Goal: Task Accomplishment & Management: Manage account settings

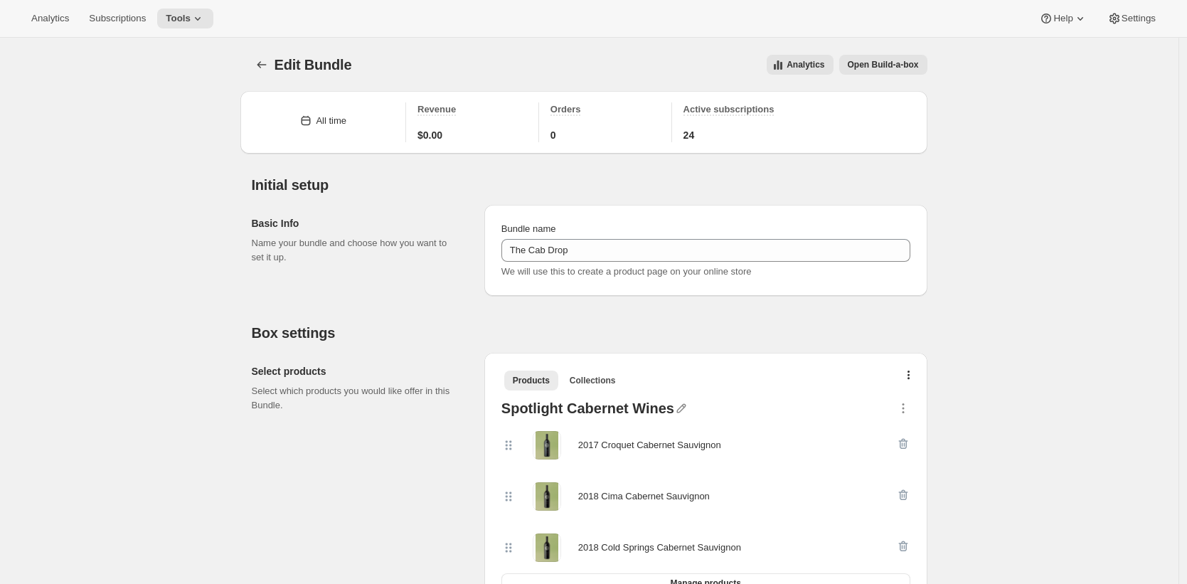
scroll to position [141, 0]
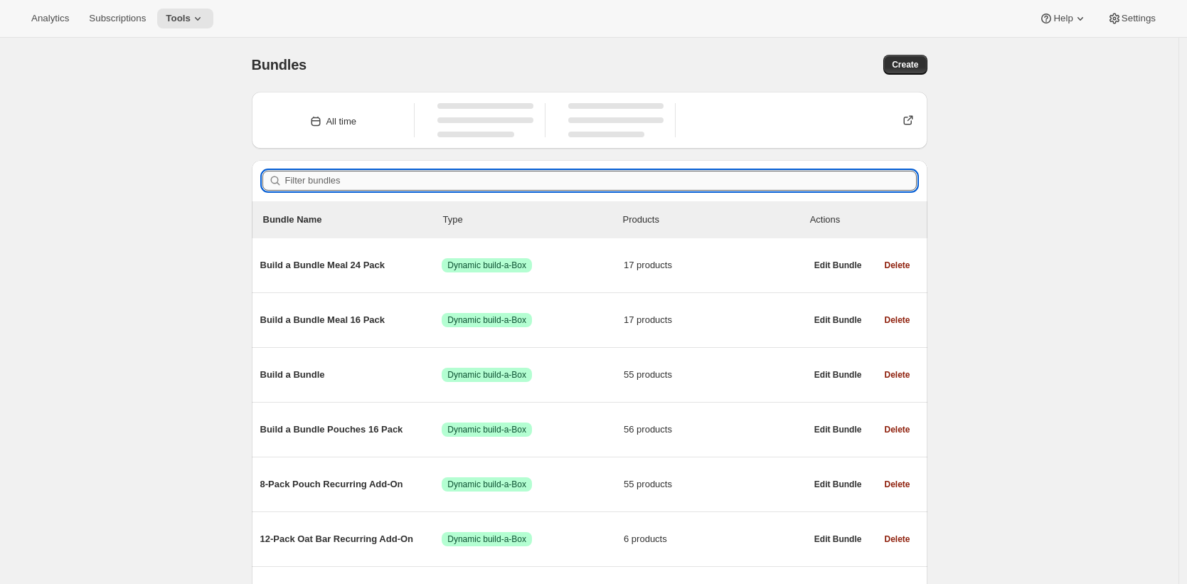
click at [348, 174] on input "Filter bundles" at bounding box center [601, 181] width 632 height 20
paste input "Farmer Jen's Pumpkin Apple Pie (61719010"
type input "Farmer Jen's Pumpkin Apple Pie (61719010"
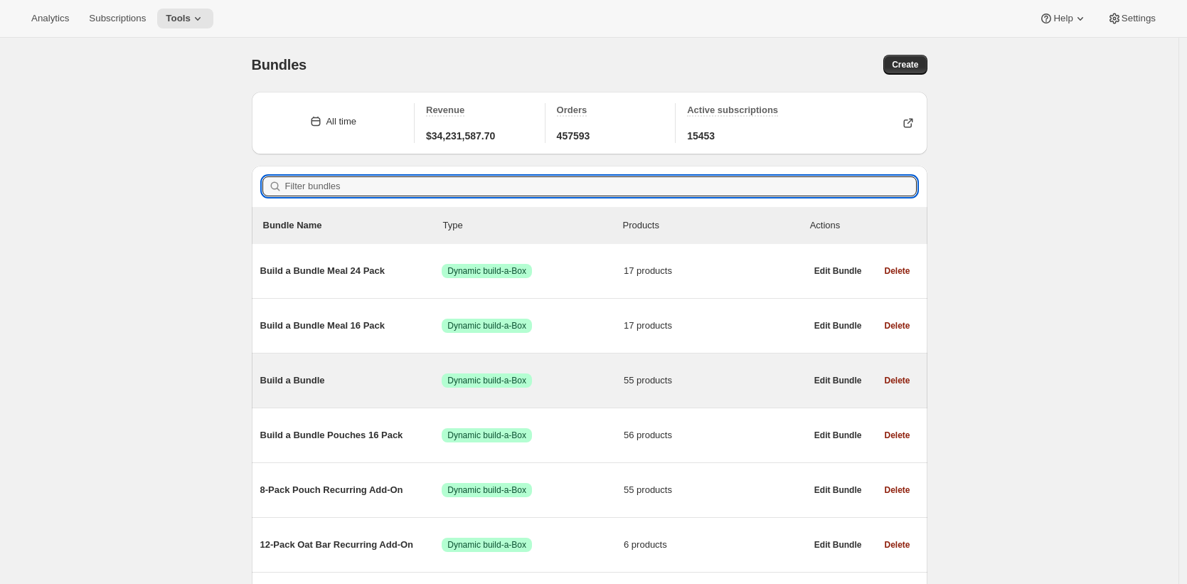
click at [380, 373] on div "Build a Bundle Success Dynamic build-a-Box 55 products" at bounding box center [532, 380] width 545 height 37
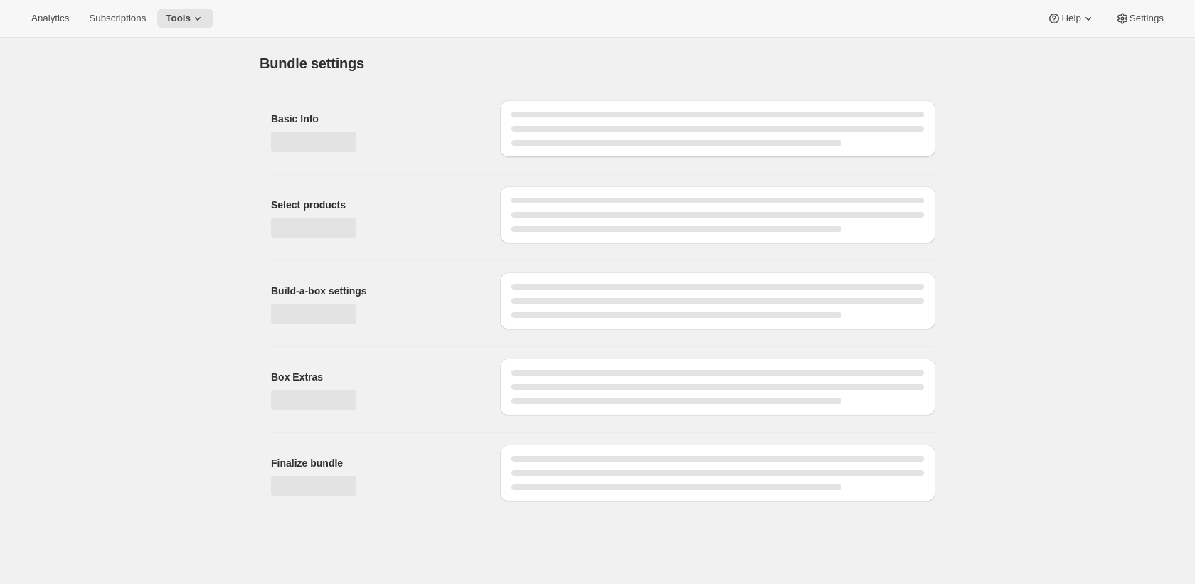
type input "Build a Bundle"
checkbox input "true"
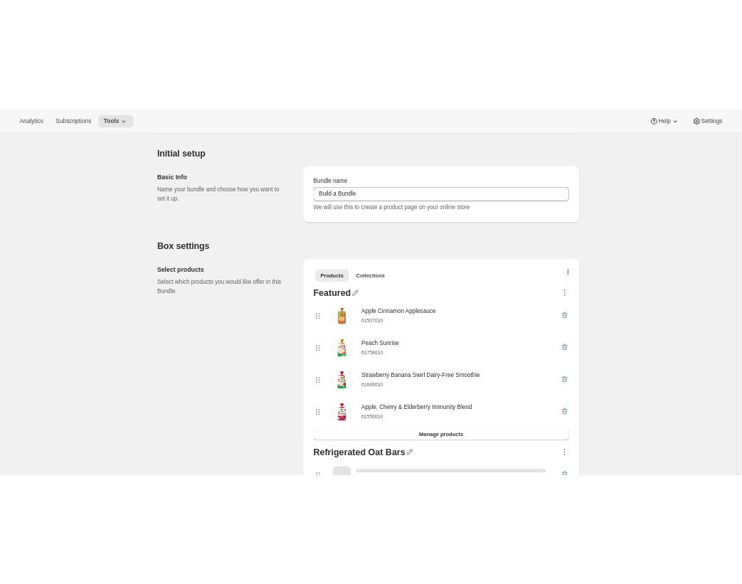
scroll to position [110, 0]
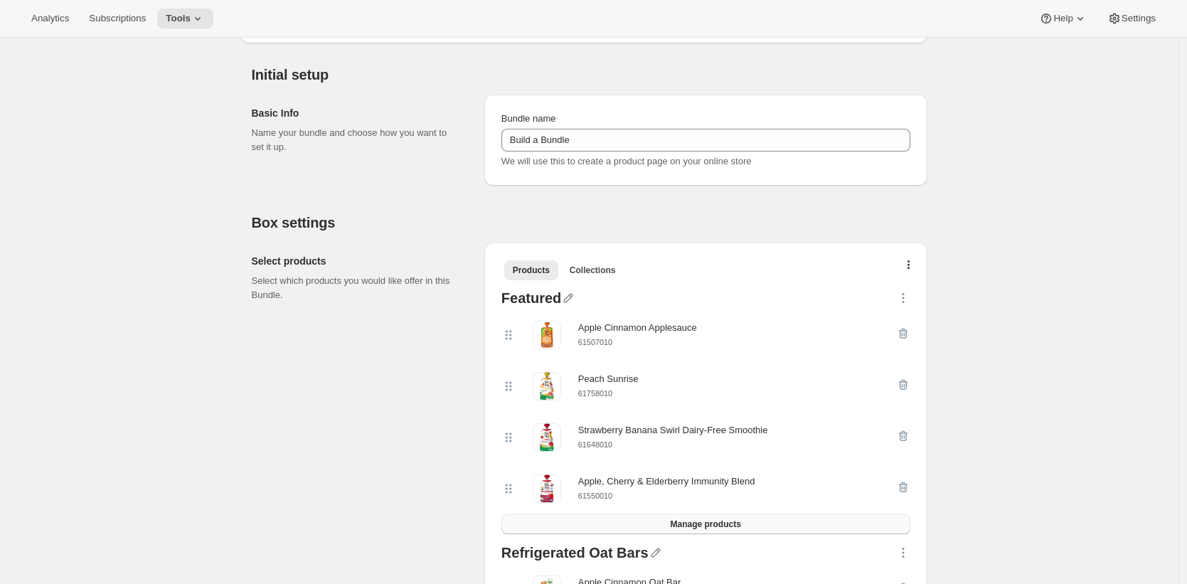
click at [762, 528] on button "Manage products" at bounding box center [705, 524] width 409 height 20
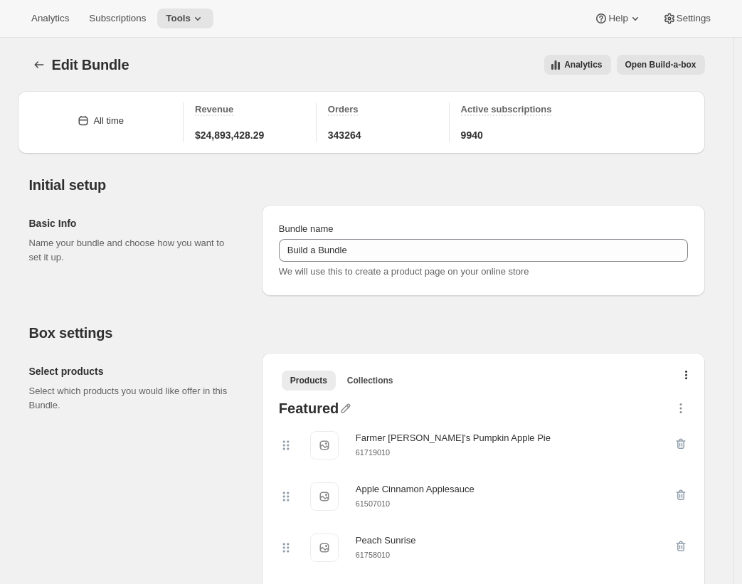
scroll to position [281, 0]
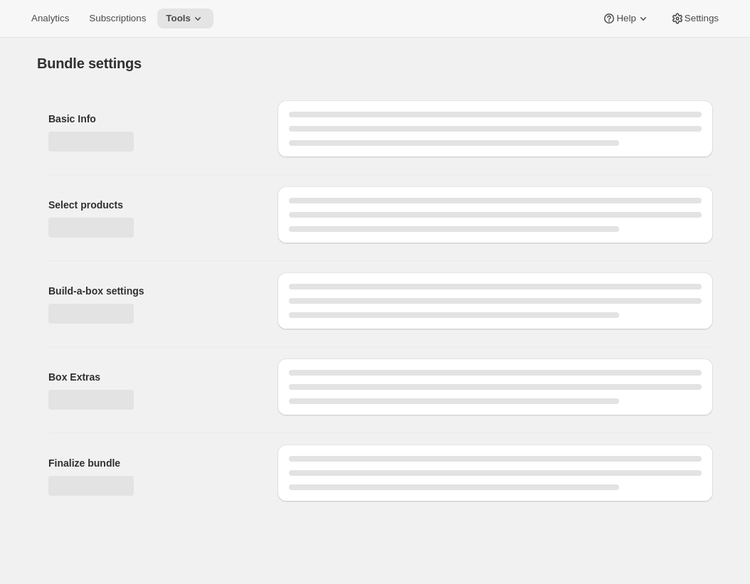
type input "Build a Bundle"
checkbox input "true"
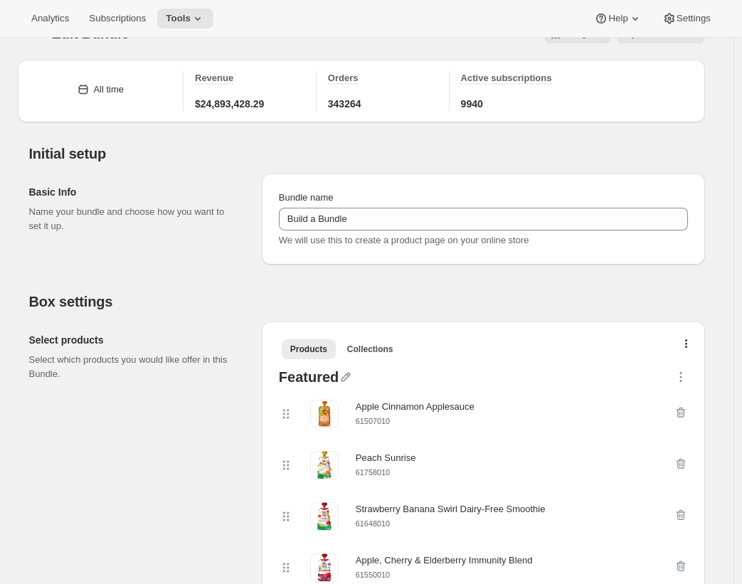
scroll to position [126, 0]
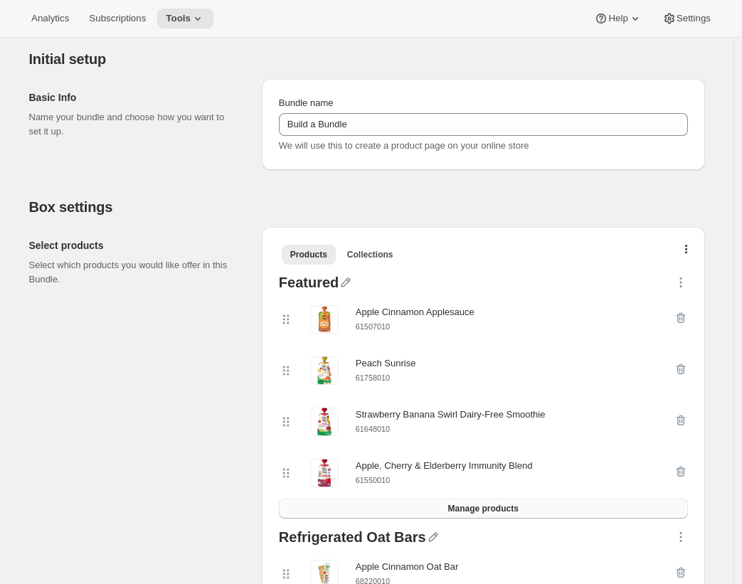
click at [572, 516] on button "Manage products" at bounding box center [483, 509] width 409 height 20
click at [524, 508] on button "Manage products" at bounding box center [483, 509] width 409 height 20
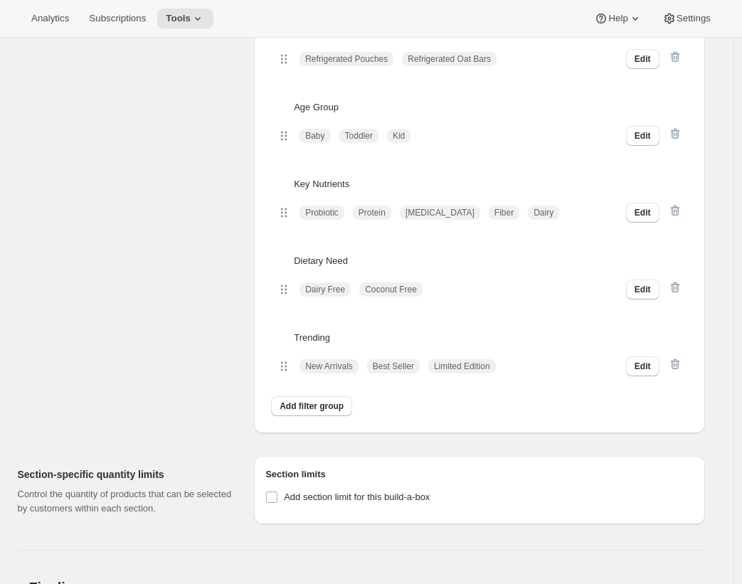
scroll to position [4091, 0]
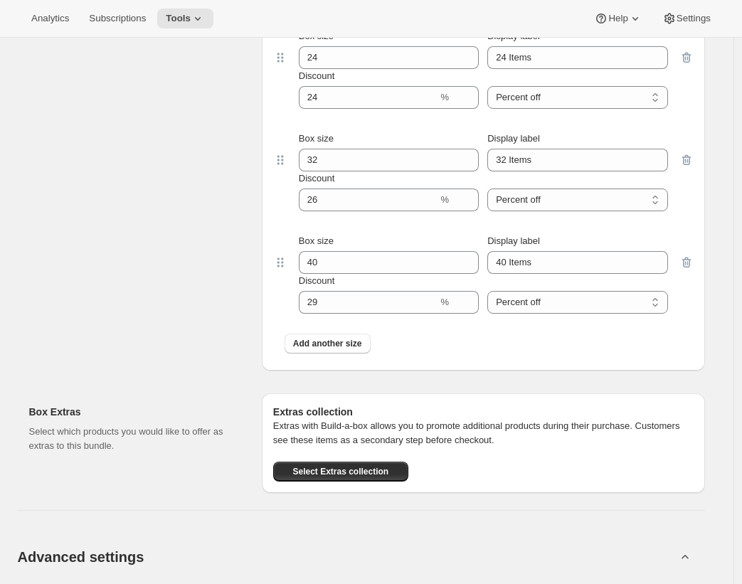
drag, startPoint x: 351, startPoint y: 370, endPoint x: 368, endPoint y: 347, distance: 28.4
click at [368, 347] on div "Box size 16 Display label 16 Items Discount % Percent off Amount off Percent of…" at bounding box center [483, 138] width 420 height 447
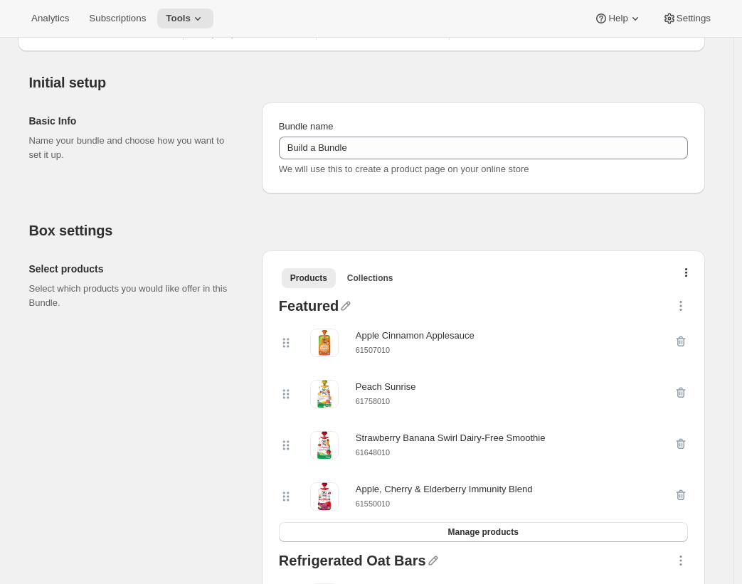
scroll to position [107, 0]
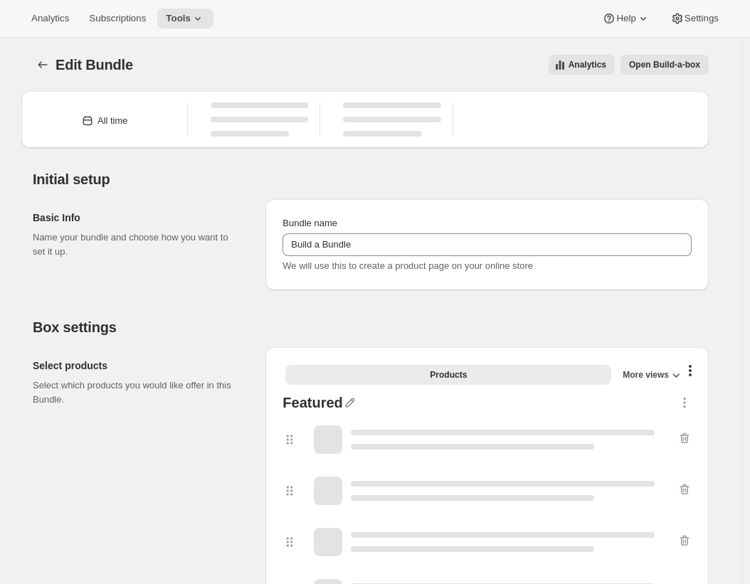
type input "Build a Bundle"
checkbox input "true"
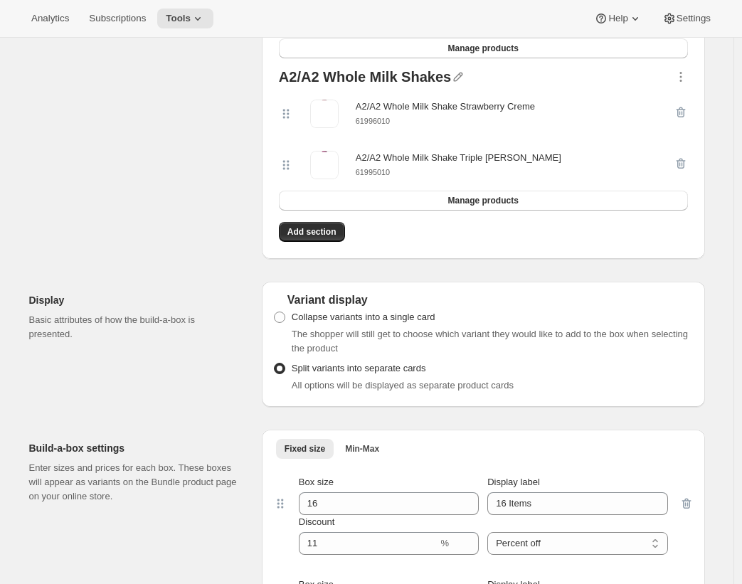
scroll to position [3546, 0]
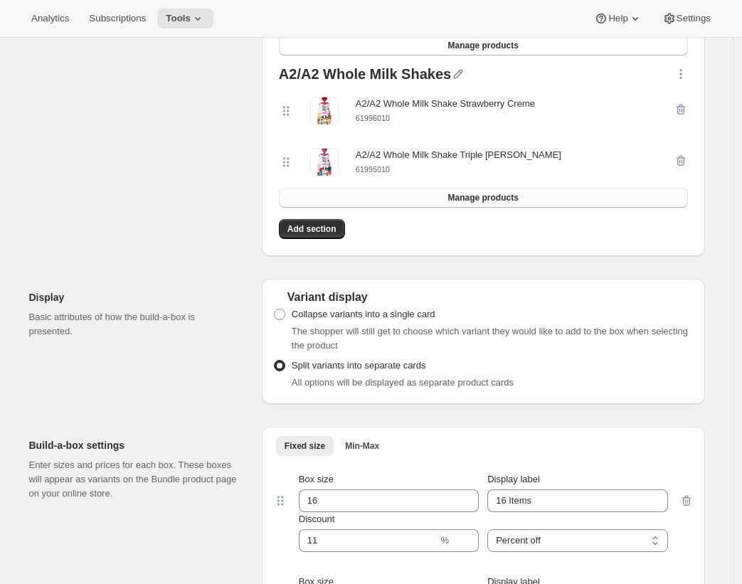
click at [378, 208] on button "Manage products" at bounding box center [483, 198] width 409 height 20
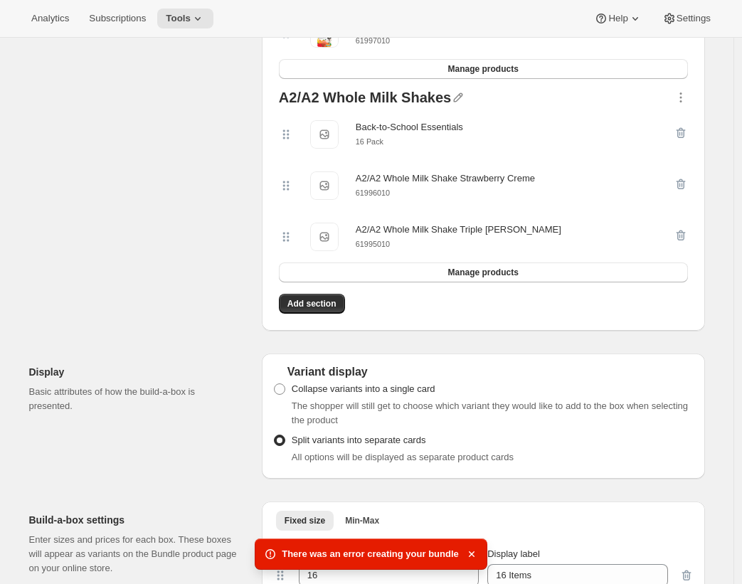
scroll to position [3522, 0]
click at [682, 137] on icon "button" at bounding box center [681, 134] width 1 height 4
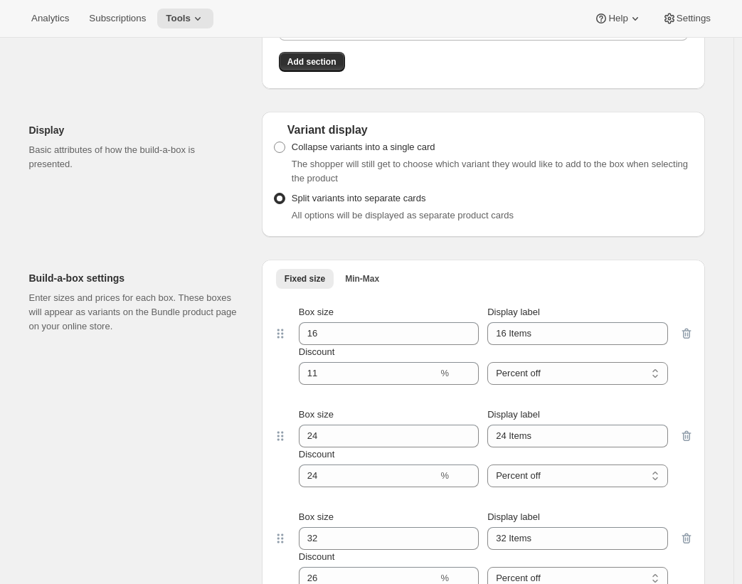
scroll to position [3760, 0]
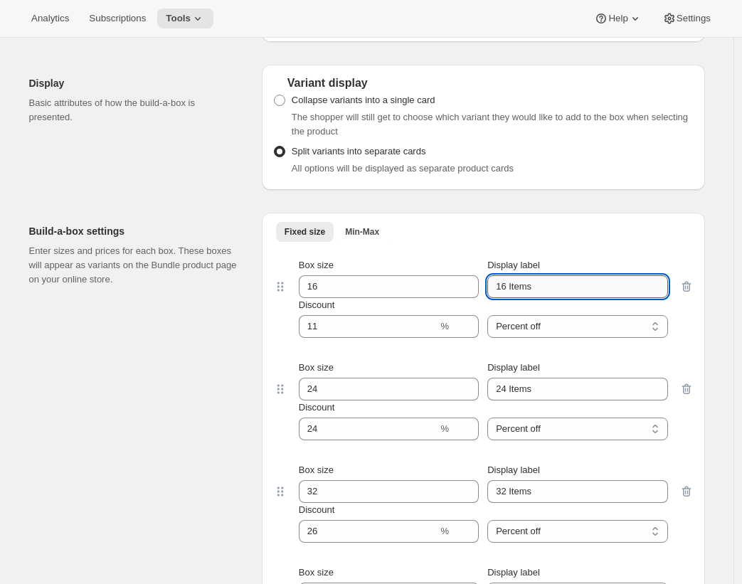
click at [595, 298] on input "16 Items" at bounding box center [577, 286] width 180 height 23
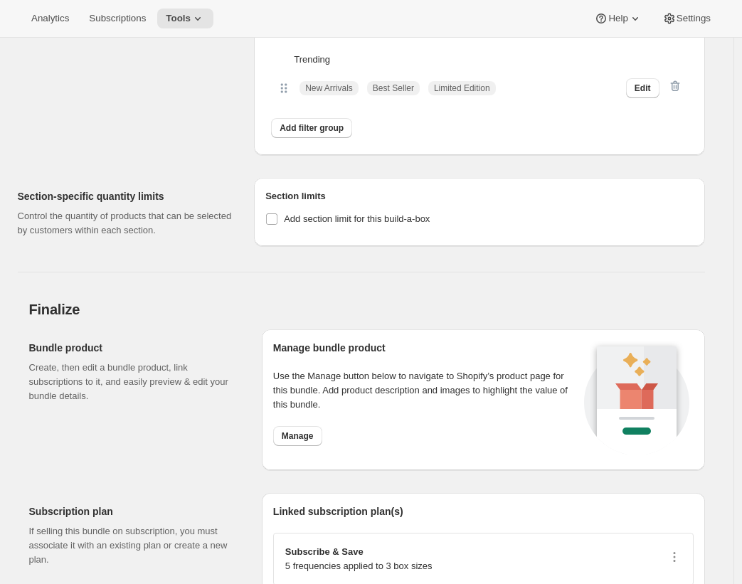
scroll to position [5176, 0]
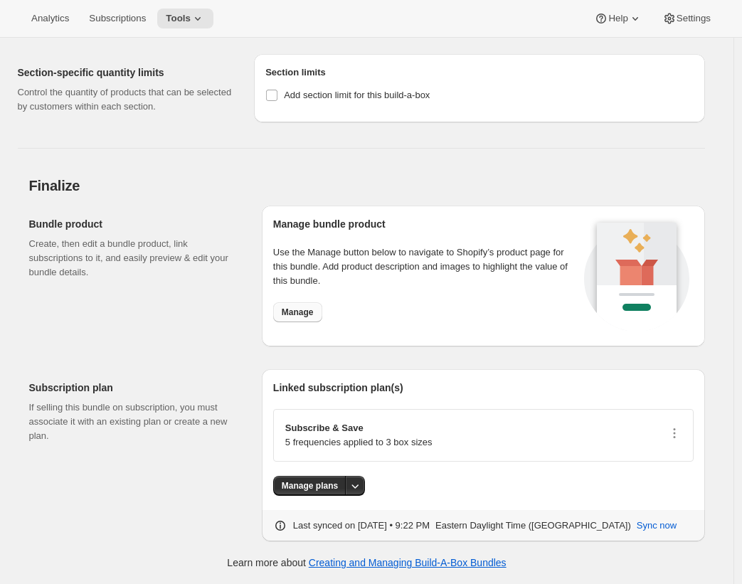
click at [310, 313] on span "Manage" at bounding box center [298, 312] width 32 height 11
click at [276, 312] on button "Manage" at bounding box center [297, 312] width 49 height 20
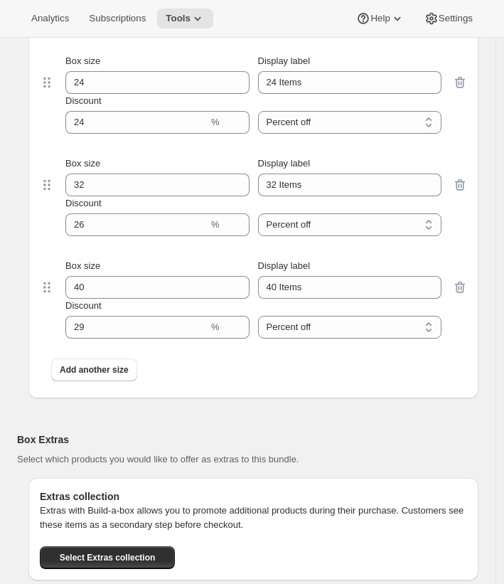
scroll to position [4278, 0]
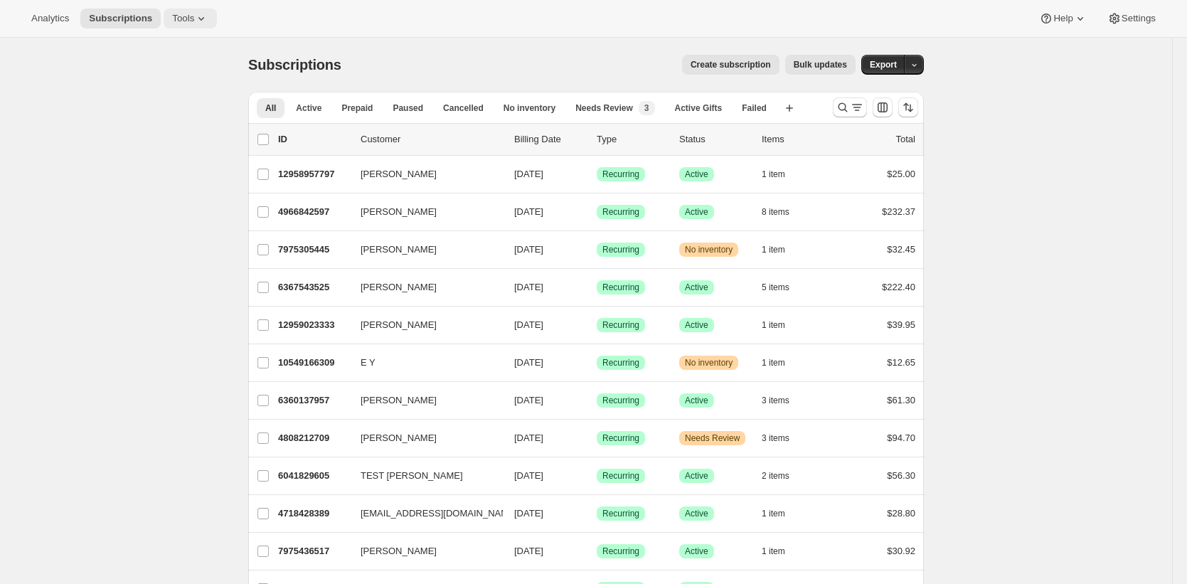
click at [194, 13] on span "Tools" at bounding box center [183, 18] width 22 height 11
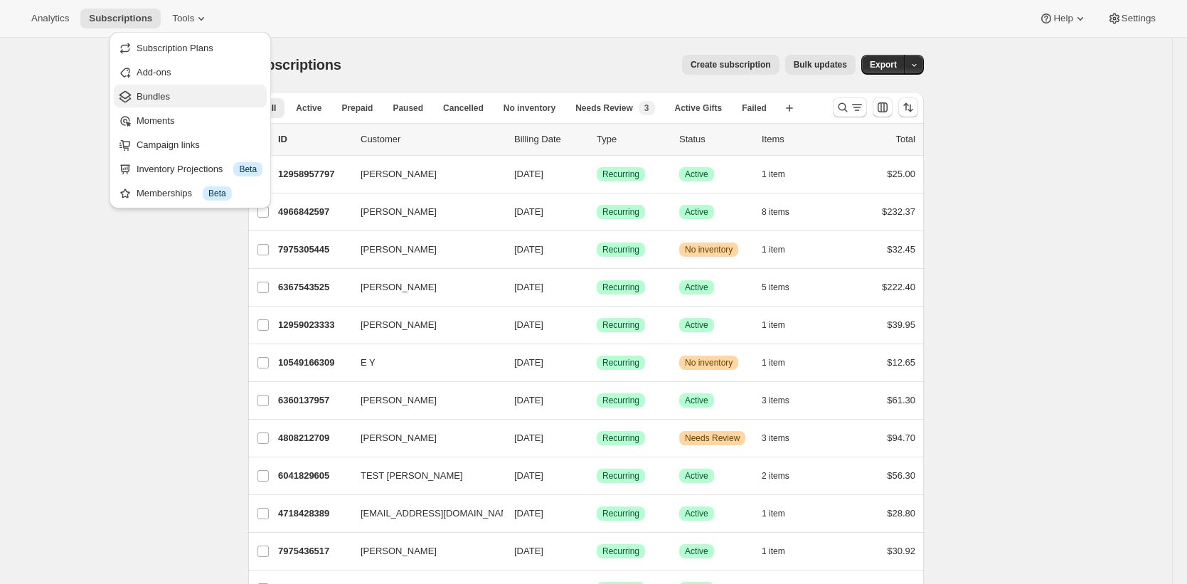
click at [218, 96] on span "Bundles" at bounding box center [200, 97] width 126 height 14
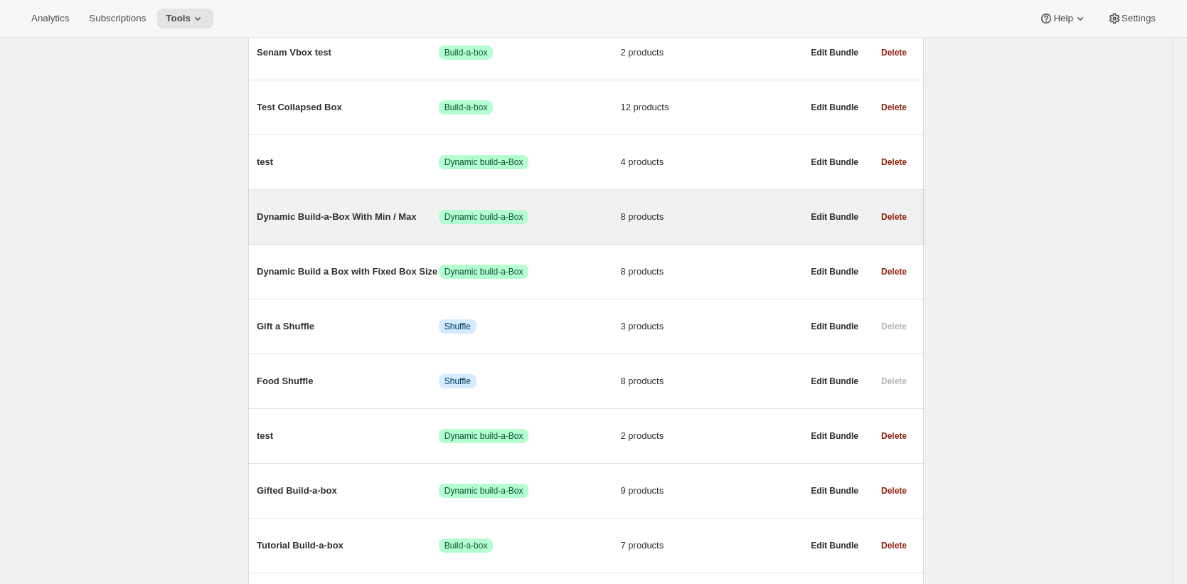
scroll to position [1046, 0]
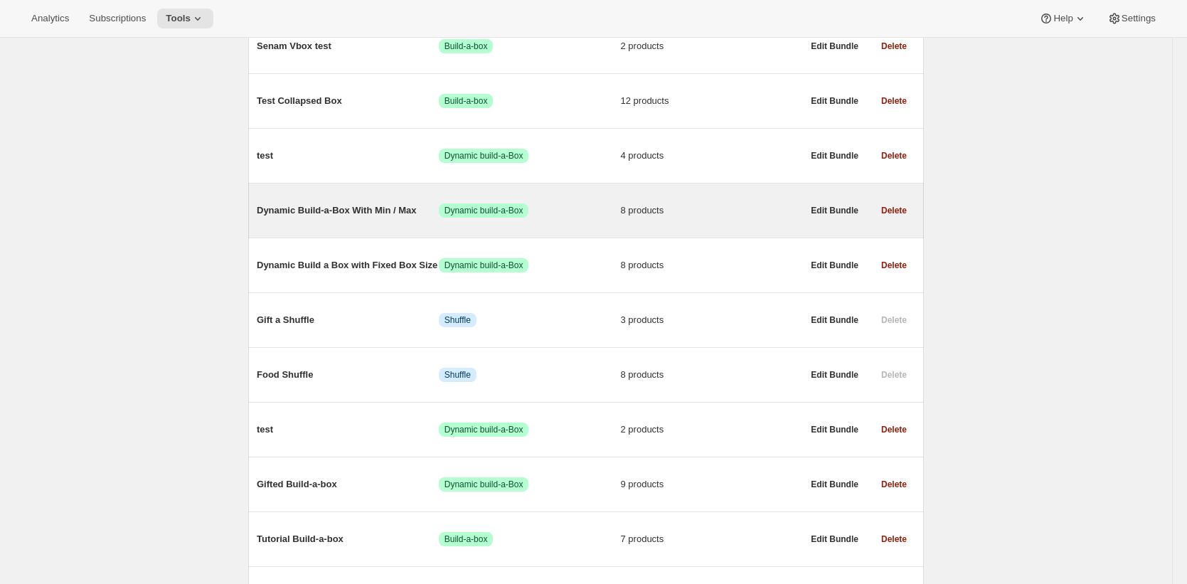
click at [361, 218] on span "Dynamic Build-a-Box With Min / Max" at bounding box center [348, 210] width 182 height 14
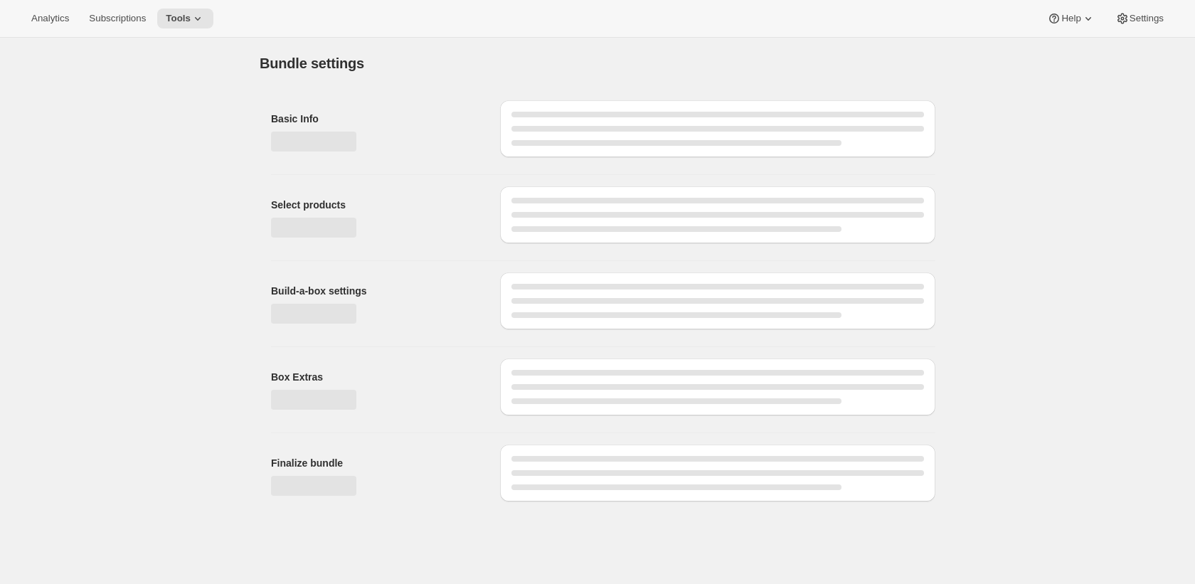
type input "Dynamic Build-a-Box With Min / Max"
checkbox input "true"
select select "minMax"
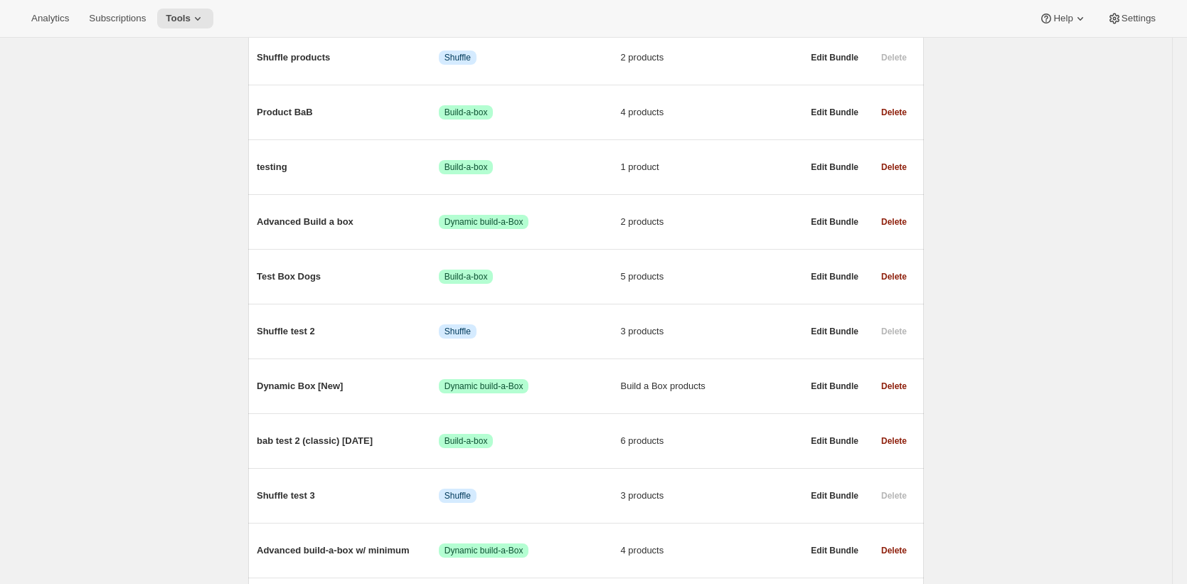
scroll to position [331, 0]
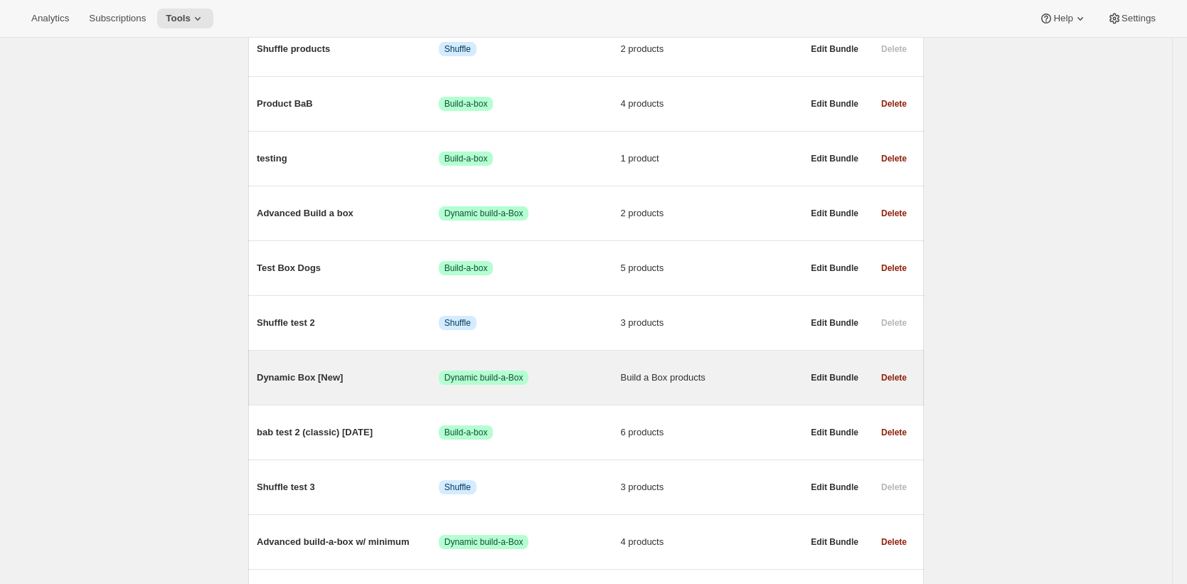
click at [330, 383] on span "Dynamic Box [New]" at bounding box center [348, 378] width 182 height 14
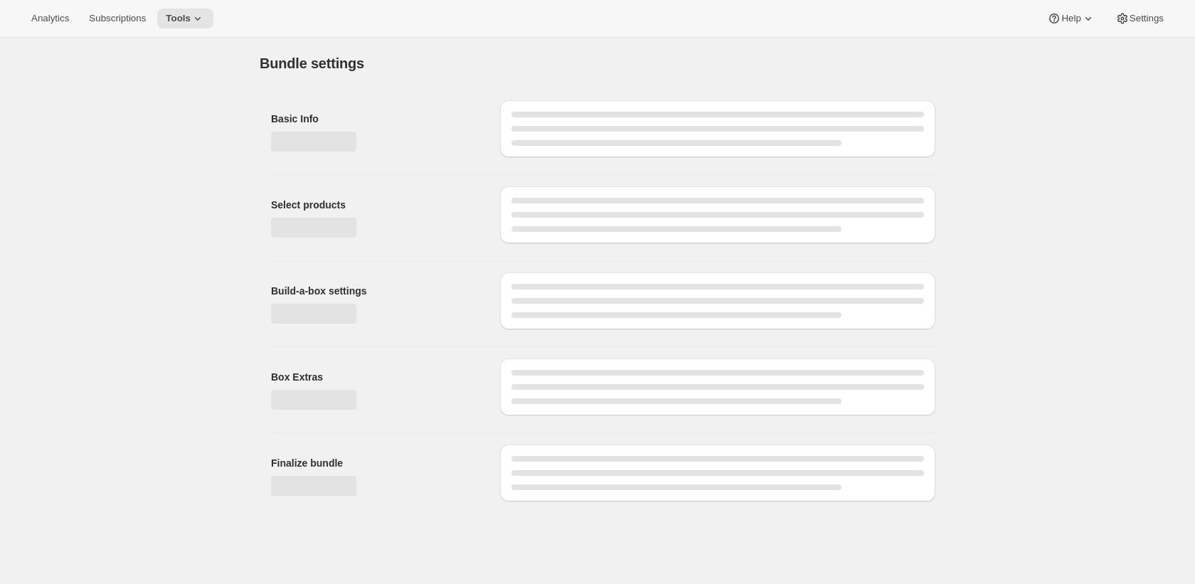
type input "Dynamic Box [New]"
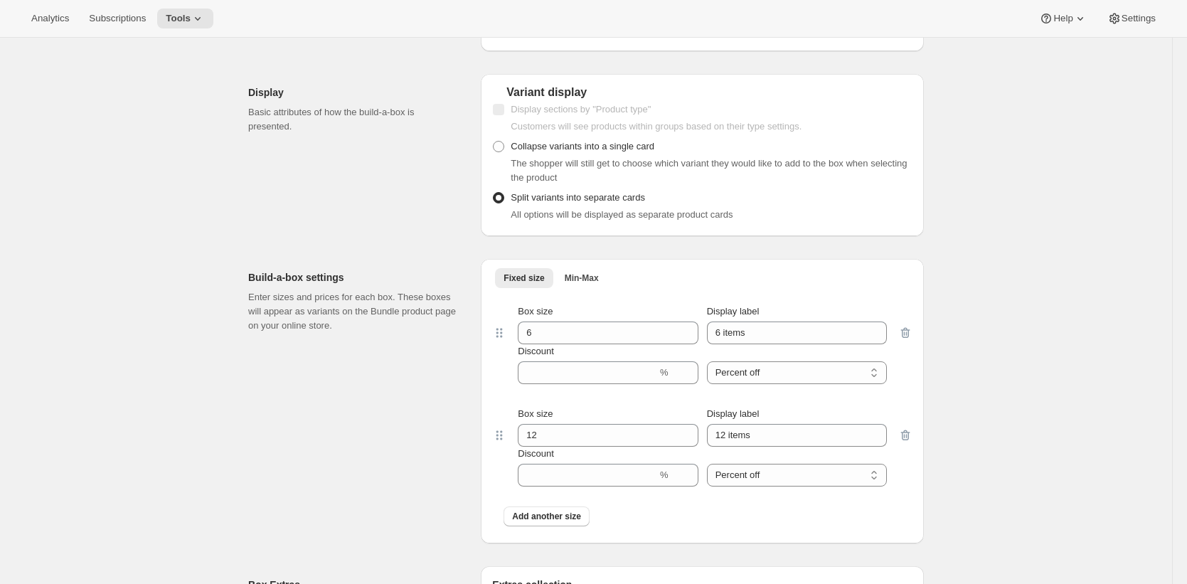
scroll to position [324, 0]
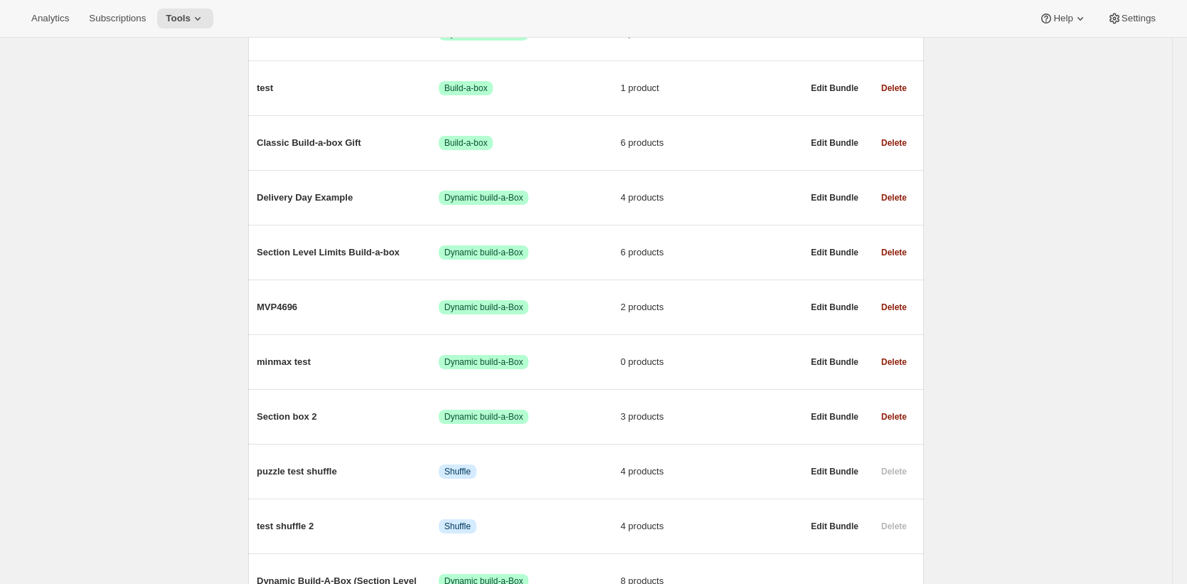
scroll to position [1744, 0]
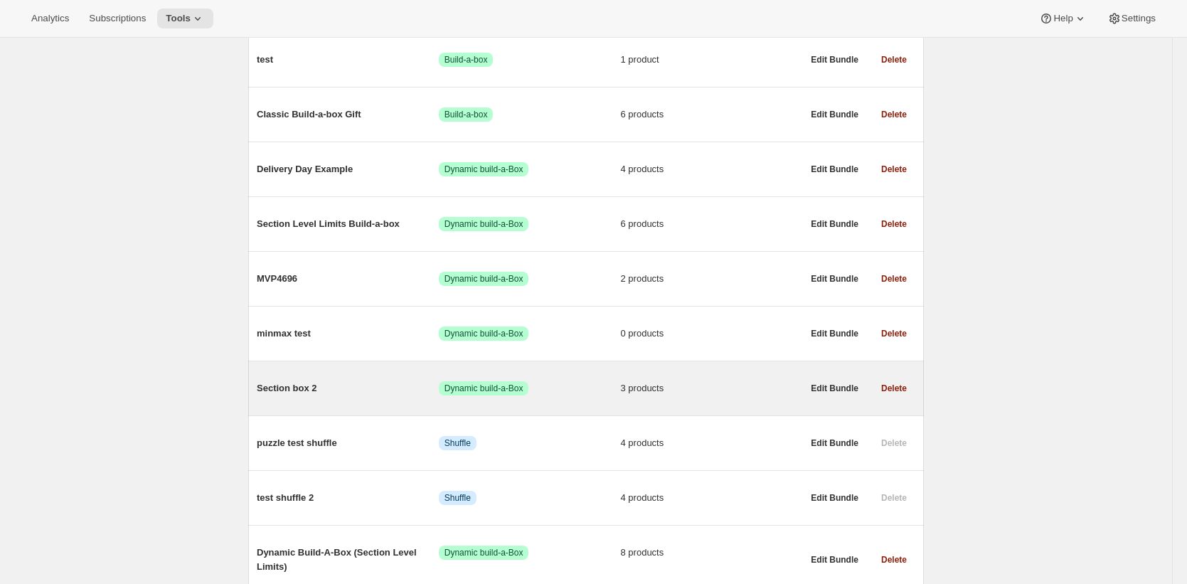
click at [304, 395] on span "Section box 2" at bounding box center [348, 388] width 182 height 14
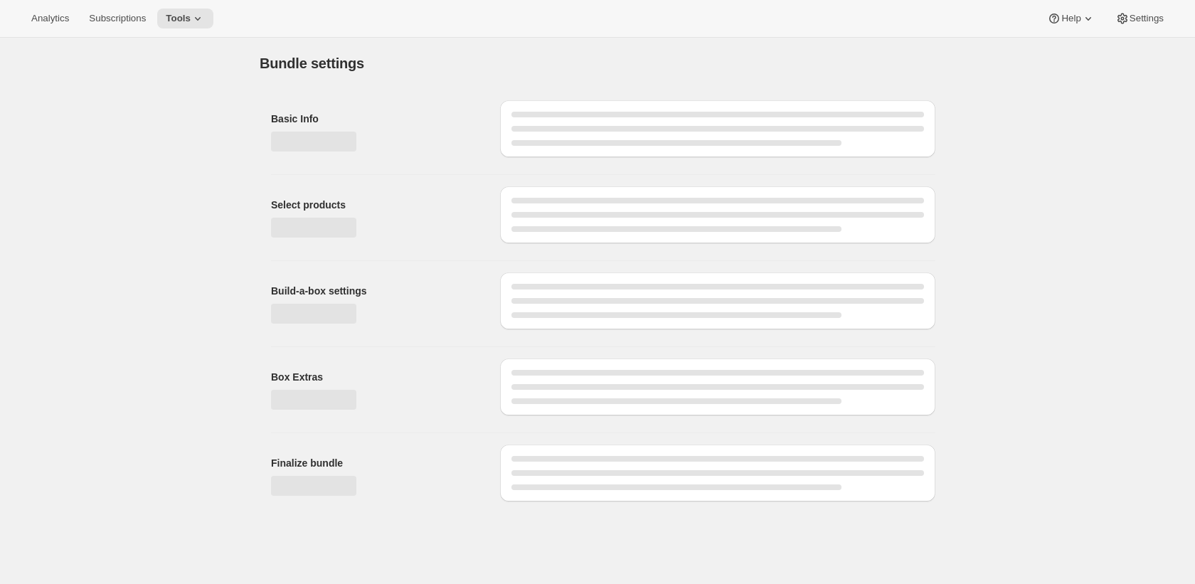
type input "Section box 2"
radio input "true"
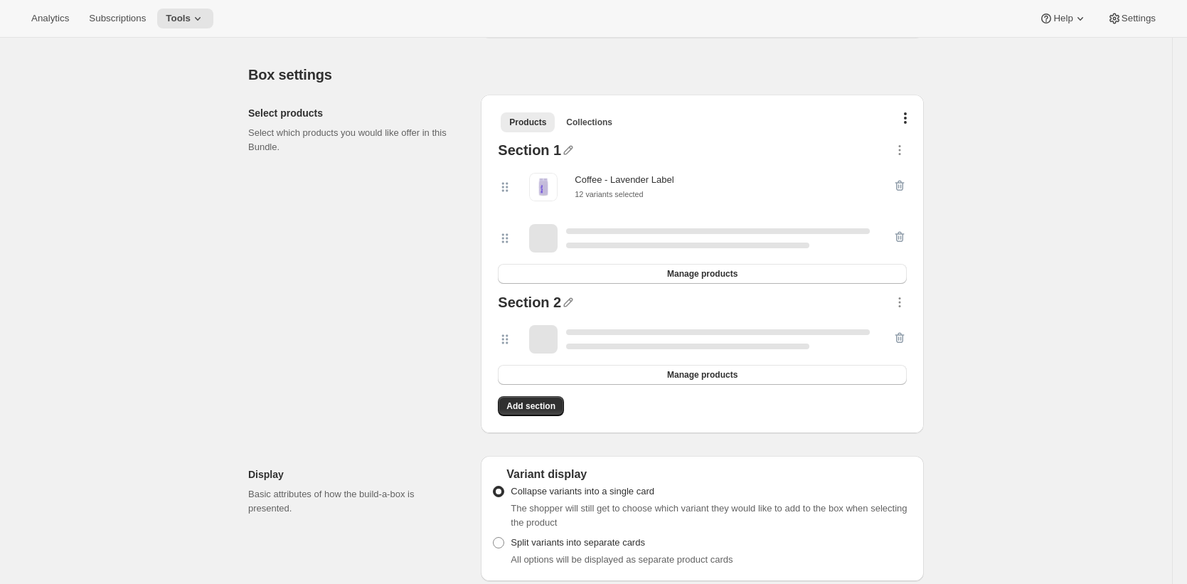
scroll to position [257, 0]
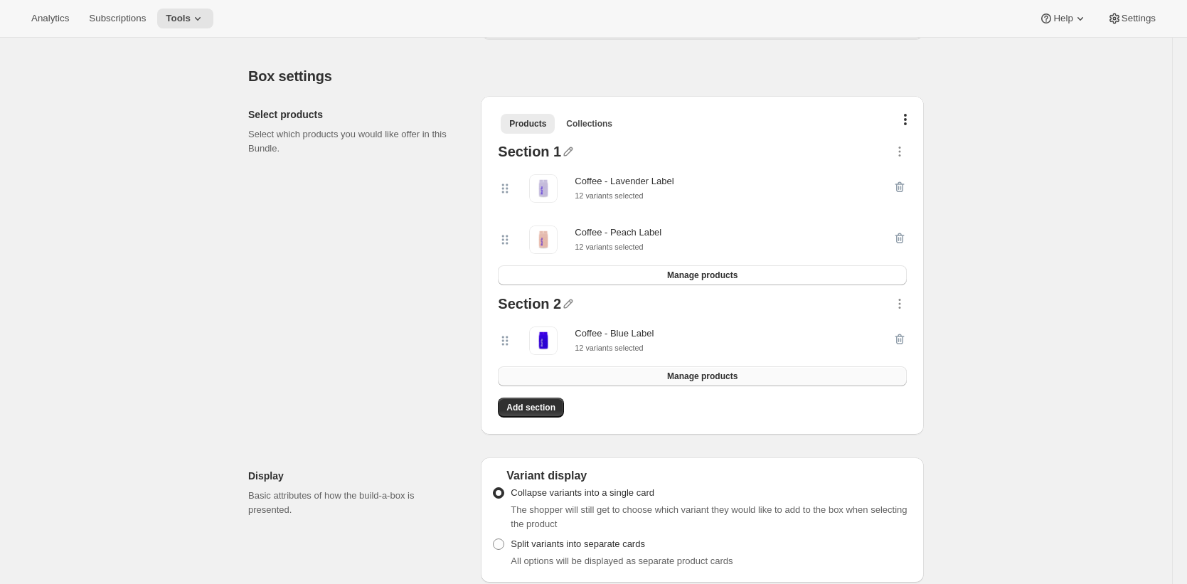
click at [604, 371] on button "Manage products" at bounding box center [702, 376] width 409 height 20
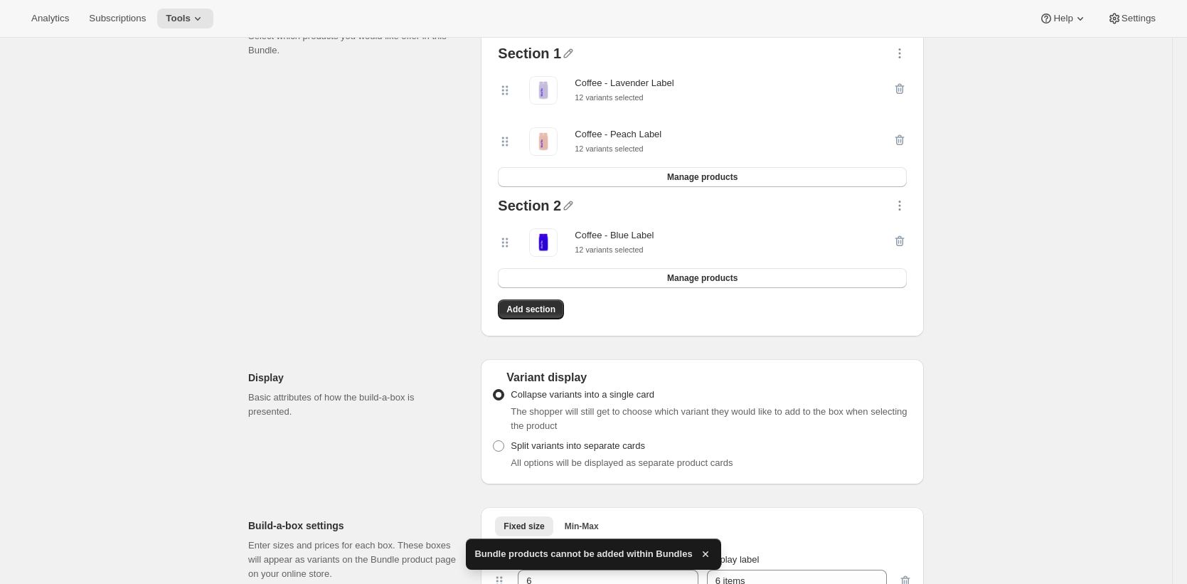
scroll to position [405, 0]
